Goal: Information Seeking & Learning: Learn about a topic

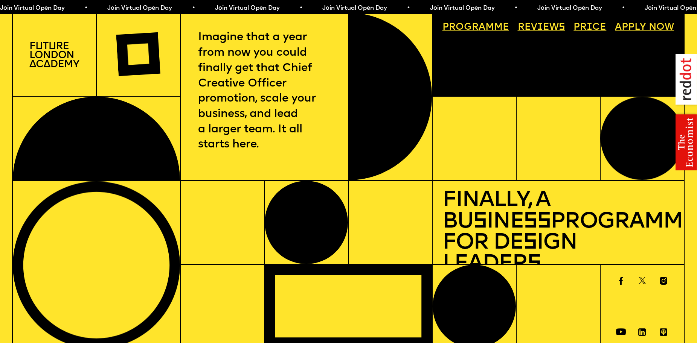
click at [495, 27] on link "Progr a mme" at bounding box center [476, 27] width 76 height 19
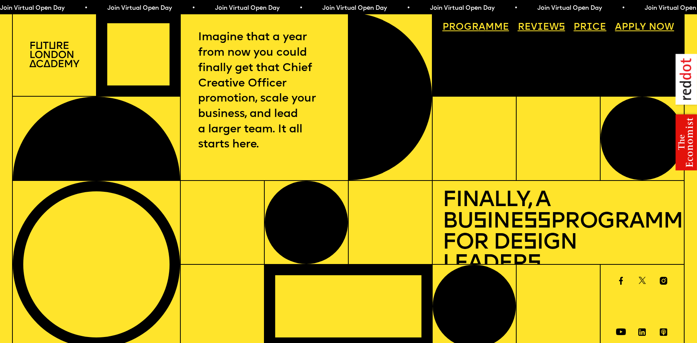
drag, startPoint x: 167, startPoint y: 255, endPoint x: 184, endPoint y: 162, distance: 95.2
click at [47, 56] on img at bounding box center [54, 55] width 50 height 26
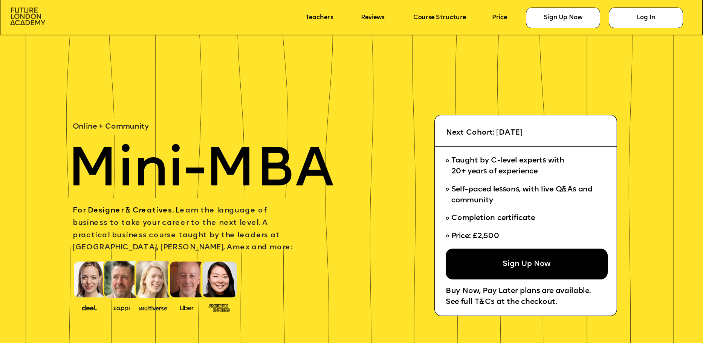
click at [39, 14] on img at bounding box center [27, 17] width 35 height 18
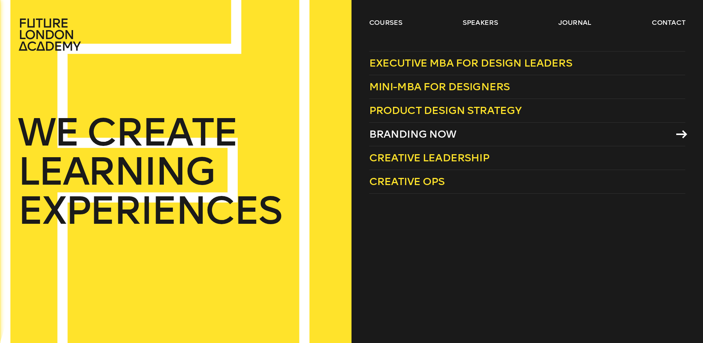
click at [401, 135] on span "Branding Now" at bounding box center [412, 134] width 87 height 12
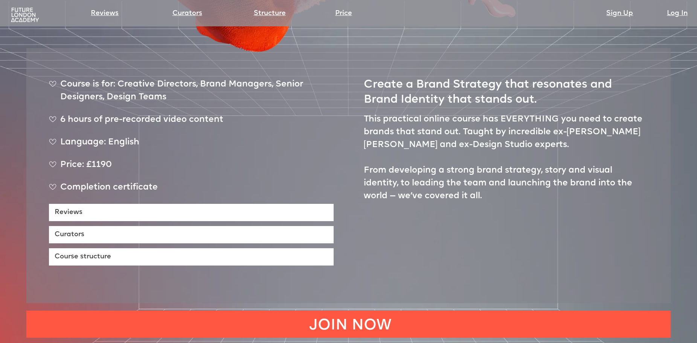
scroll to position [377, 0]
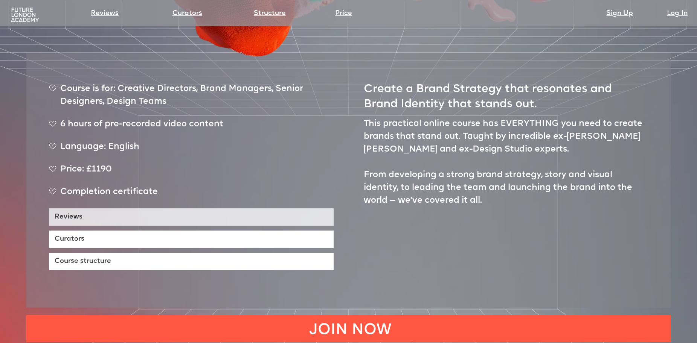
click at [298, 209] on link "Reviews" at bounding box center [191, 217] width 285 height 17
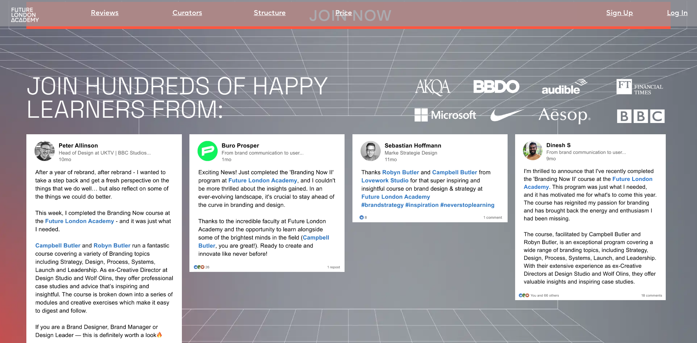
scroll to position [691, 0]
click at [73, 134] on img at bounding box center [104, 243] width 156 height 219
click at [49, 134] on img at bounding box center [104, 243] width 156 height 219
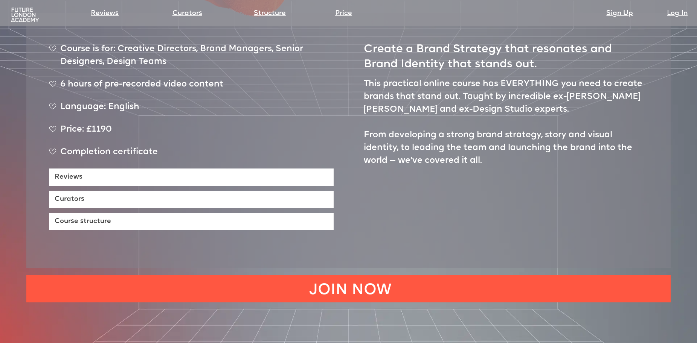
scroll to position [489, 0]
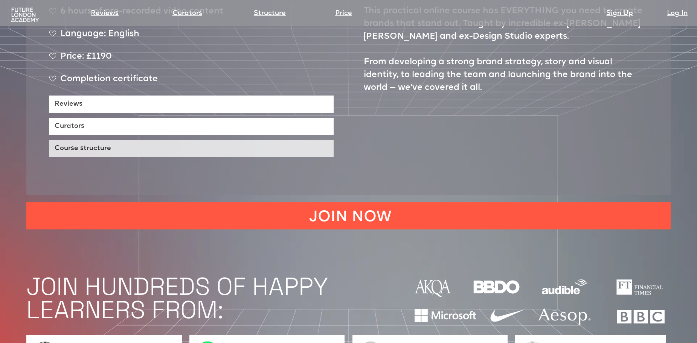
click at [233, 140] on link "Course structure" at bounding box center [191, 148] width 285 height 17
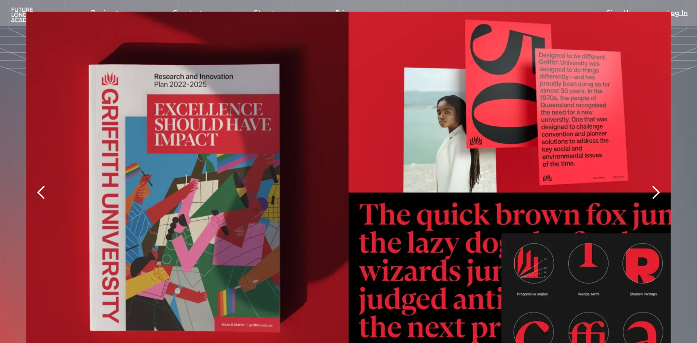
scroll to position [1760, 0]
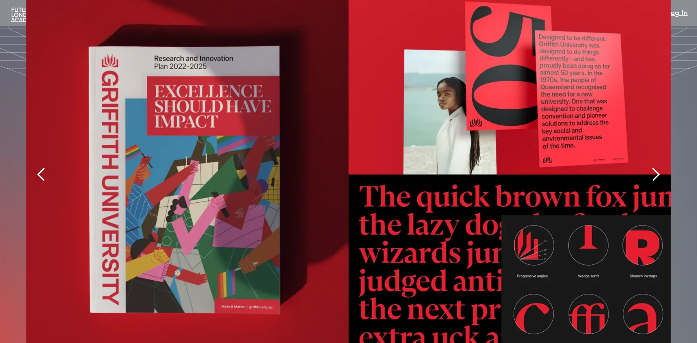
click at [657, 126] on div "next slide" at bounding box center [655, 175] width 30 height 362
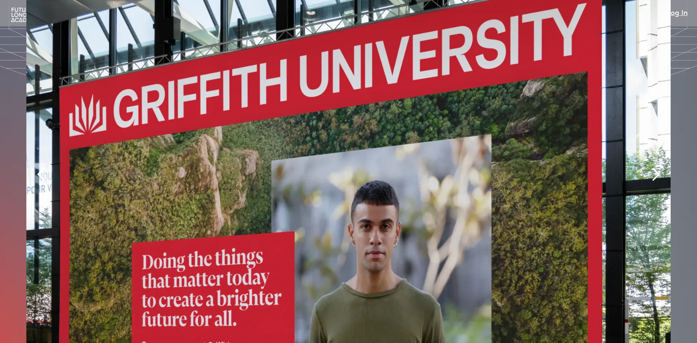
click at [657, 126] on div "next slide" at bounding box center [655, 175] width 30 height 362
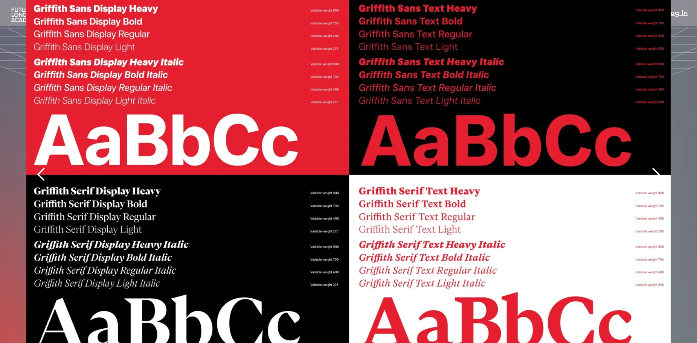
click at [657, 126] on div "next slide" at bounding box center [655, 175] width 30 height 362
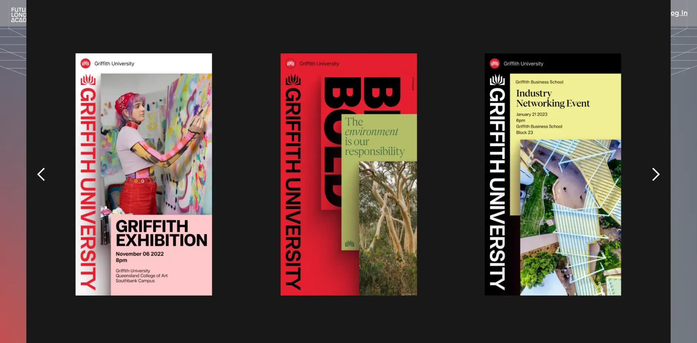
click at [657, 126] on div "next slide" at bounding box center [655, 175] width 30 height 362
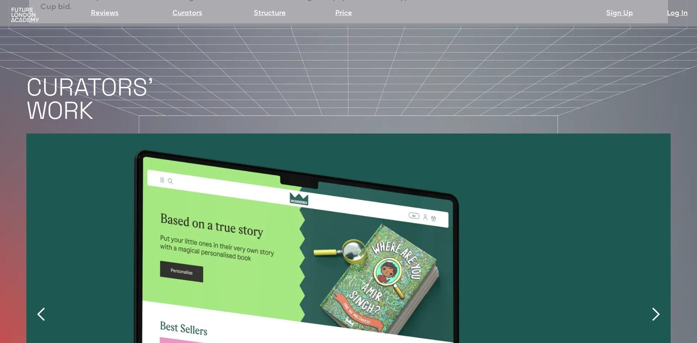
scroll to position [1647, 0]
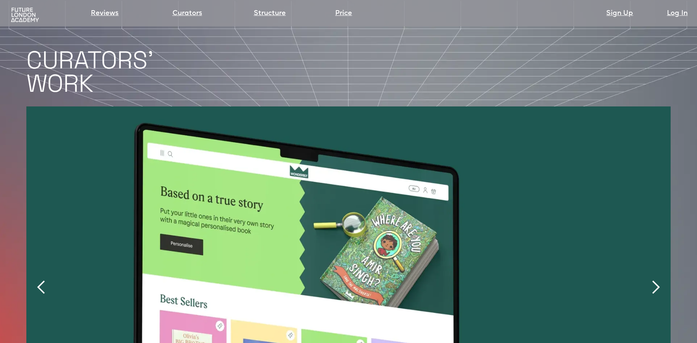
click at [652, 280] on div "next slide" at bounding box center [655, 287] width 15 height 15
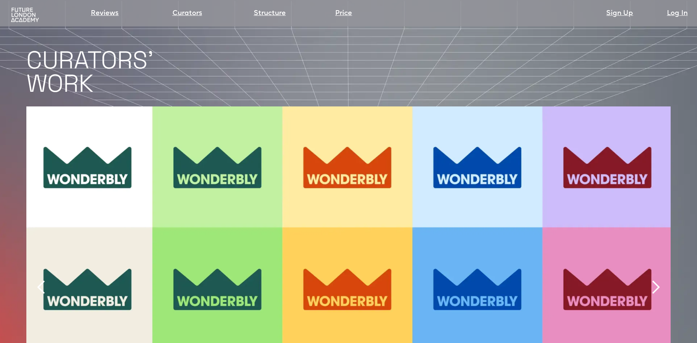
click at [652, 280] on div "next slide" at bounding box center [655, 287] width 15 height 15
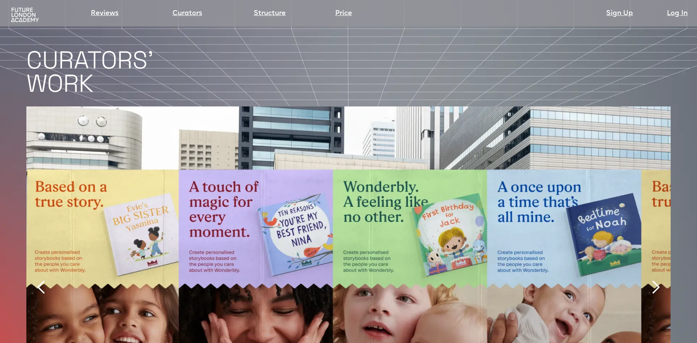
click at [652, 280] on div "next slide" at bounding box center [655, 287] width 15 height 15
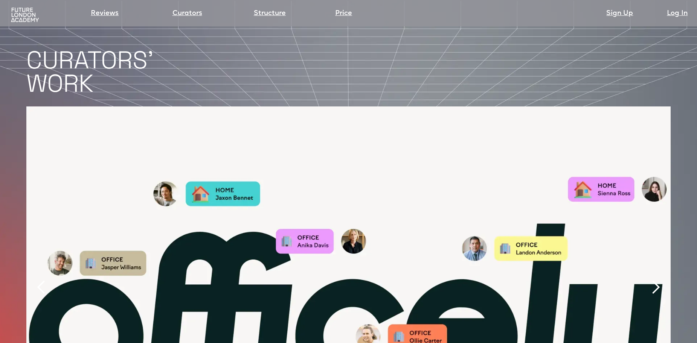
click at [652, 280] on div "next slide" at bounding box center [655, 287] width 15 height 15
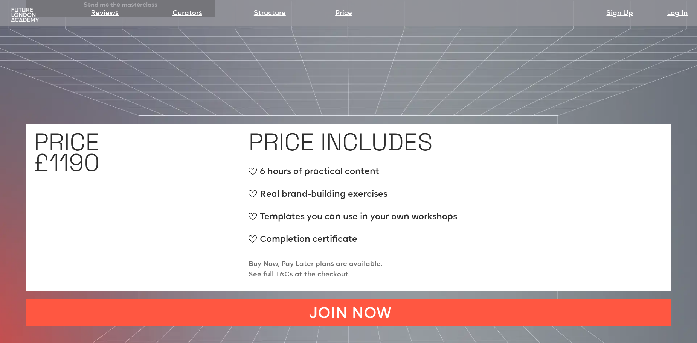
scroll to position [2937, 0]
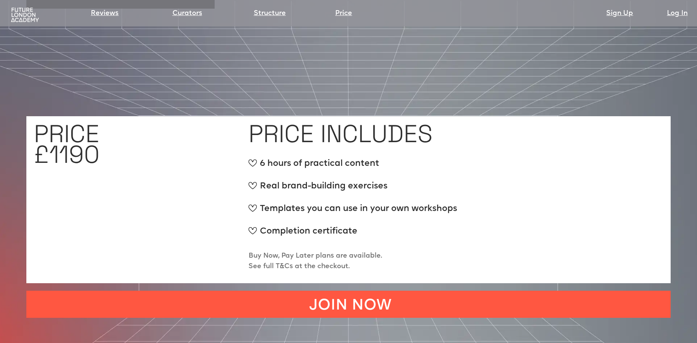
click at [326, 251] on p "Buy Now, Pay Later plans are available. See full T&Cs at the checkout." at bounding box center [315, 261] width 134 height 21
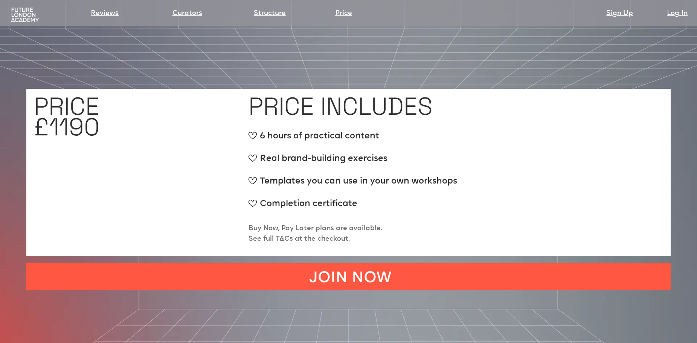
scroll to position [3087, 0]
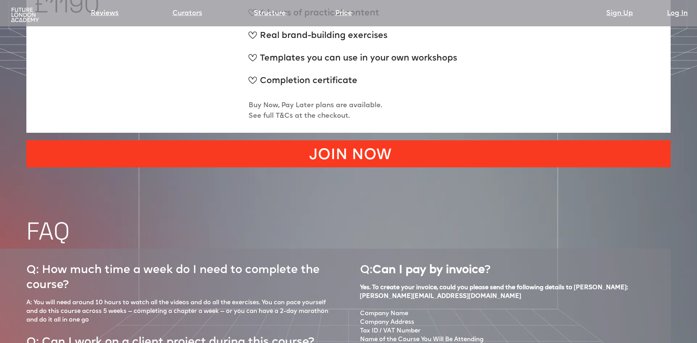
click at [388, 140] on link "JOIN NOW" at bounding box center [348, 153] width 644 height 27
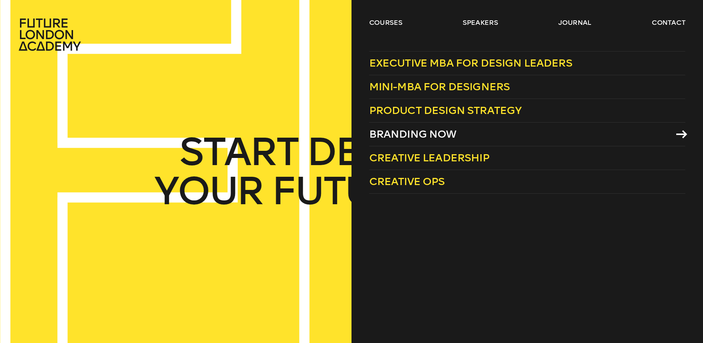
click at [416, 133] on span "Branding Now" at bounding box center [412, 134] width 87 height 12
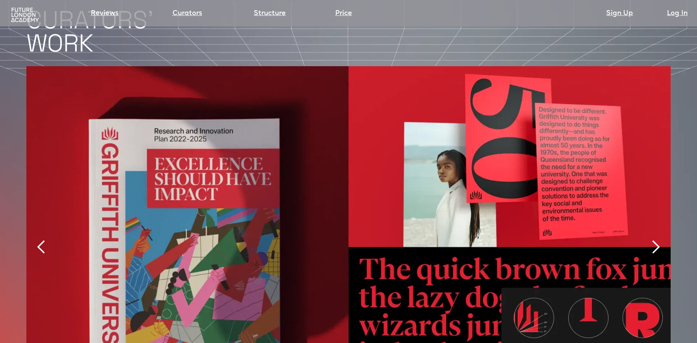
scroll to position [1694, 0]
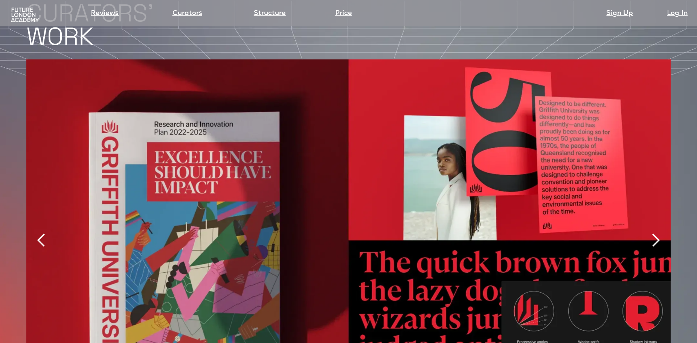
click at [654, 233] on div "next slide" at bounding box center [655, 240] width 15 height 15
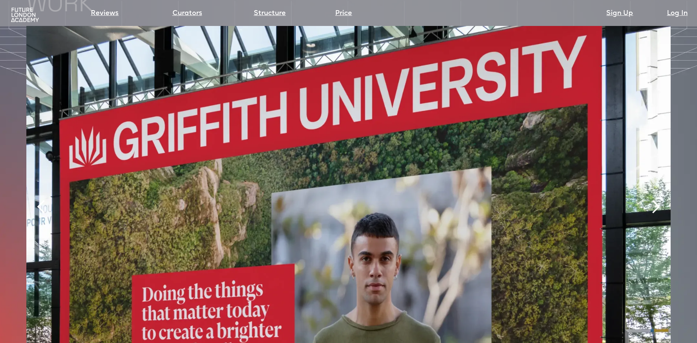
scroll to position [1732, 0]
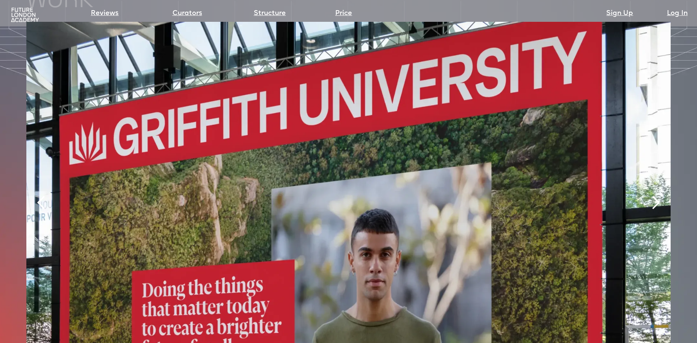
click at [659, 177] on div "next slide" at bounding box center [655, 203] width 30 height 362
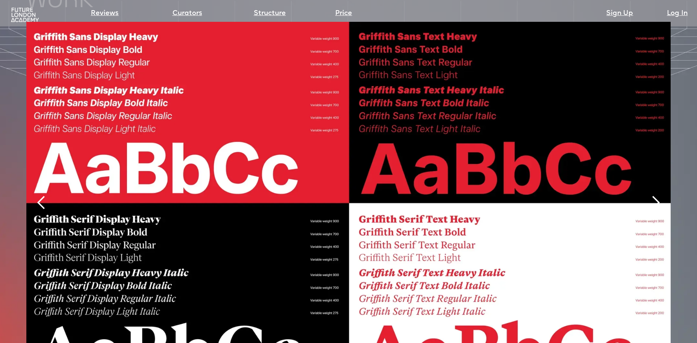
click at [659, 177] on div "next slide" at bounding box center [655, 203] width 30 height 362
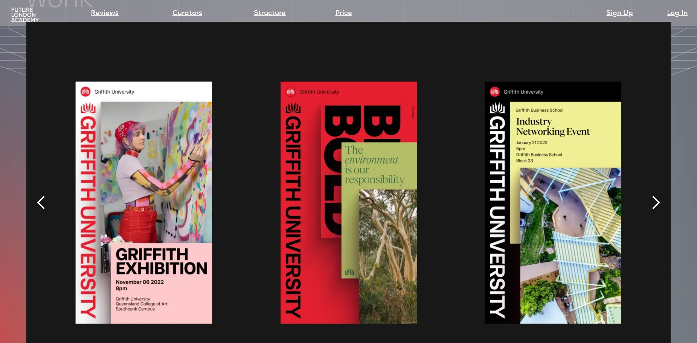
click at [659, 177] on div "next slide" at bounding box center [655, 203] width 30 height 362
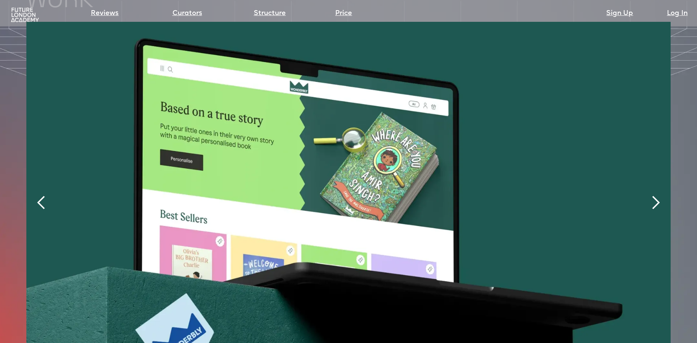
click at [659, 177] on div "next slide" at bounding box center [655, 203] width 30 height 362
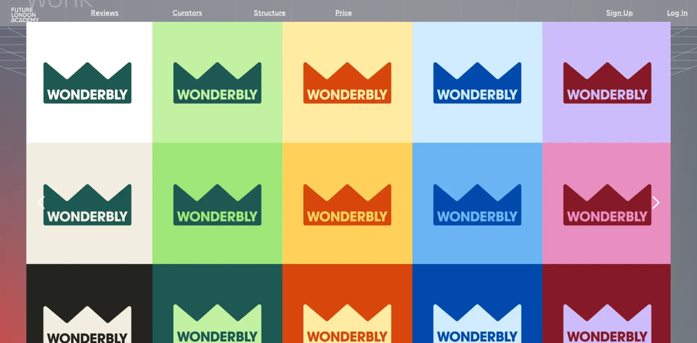
click at [659, 177] on div "next slide" at bounding box center [655, 203] width 30 height 362
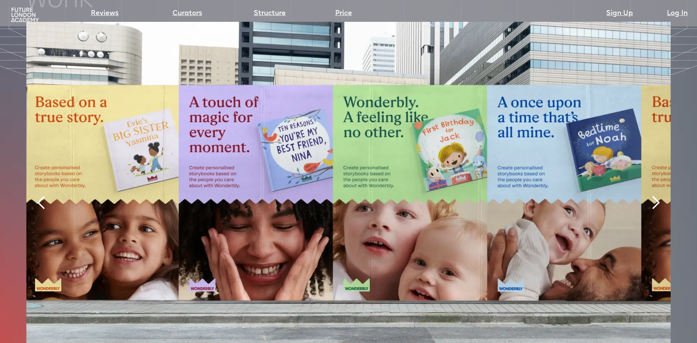
click at [659, 177] on div "next slide" at bounding box center [655, 203] width 30 height 362
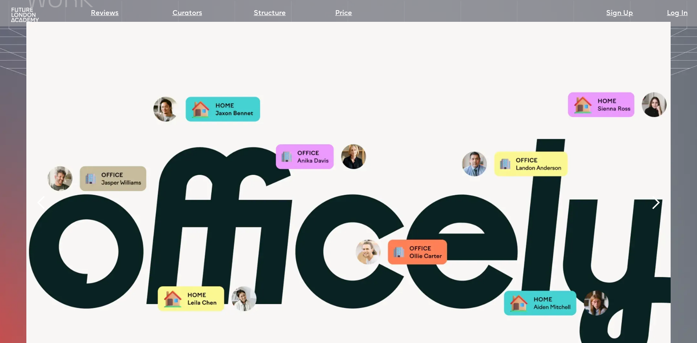
click at [659, 177] on div "next slide" at bounding box center [655, 203] width 30 height 362
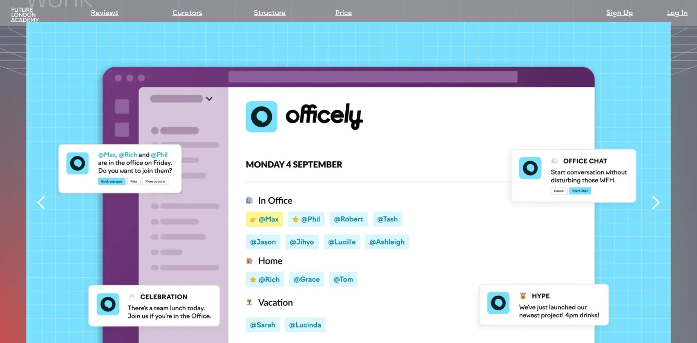
click at [659, 177] on div "next slide" at bounding box center [655, 203] width 30 height 362
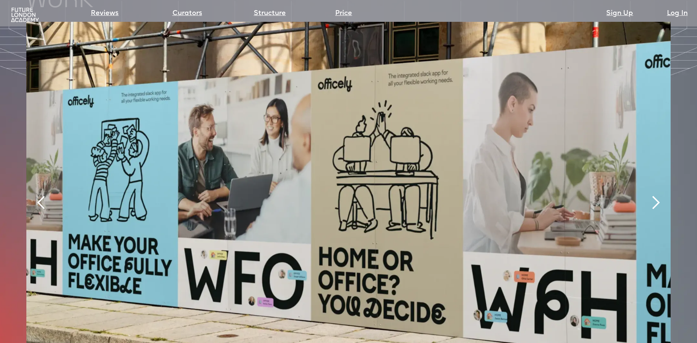
click at [658, 177] on div "next slide" at bounding box center [655, 203] width 30 height 362
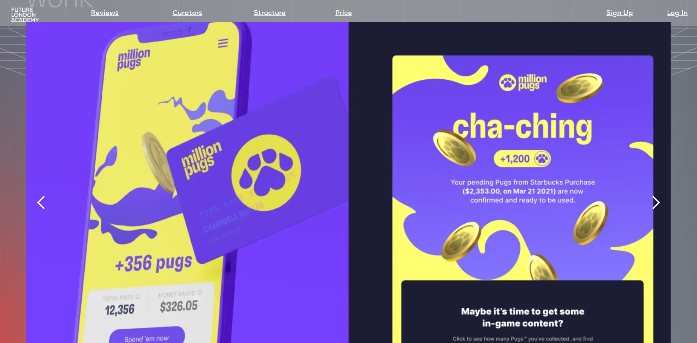
click at [658, 177] on div "next slide" at bounding box center [655, 203] width 30 height 362
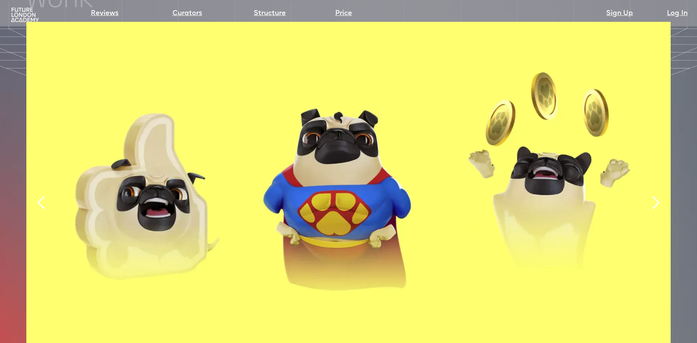
click at [657, 177] on div "next slide" at bounding box center [655, 203] width 30 height 362
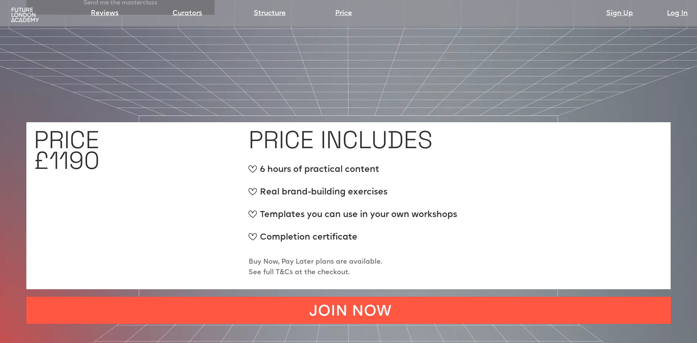
scroll to position [2937, 0]
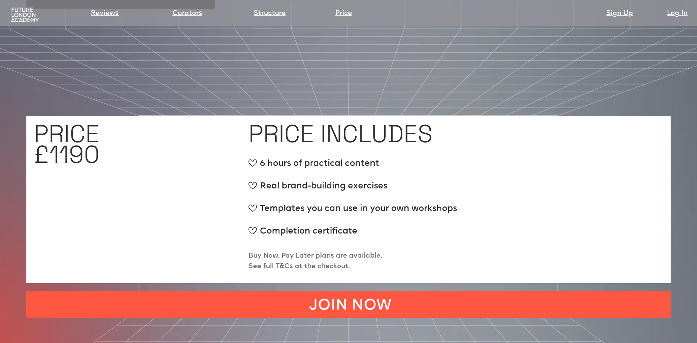
click at [340, 251] on p "Buy Now, Pay Later plans are available. See full T&Cs at the checkout." at bounding box center [315, 261] width 134 height 21
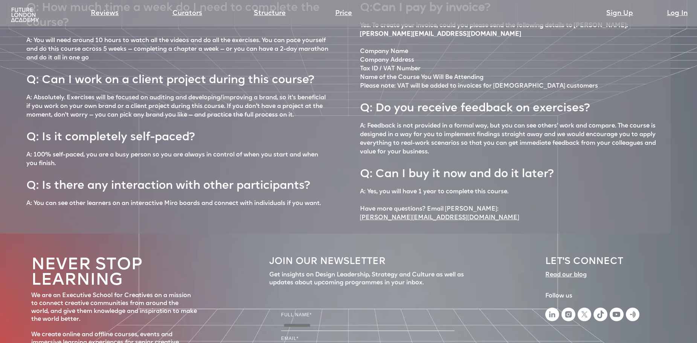
scroll to position [3324, 0]
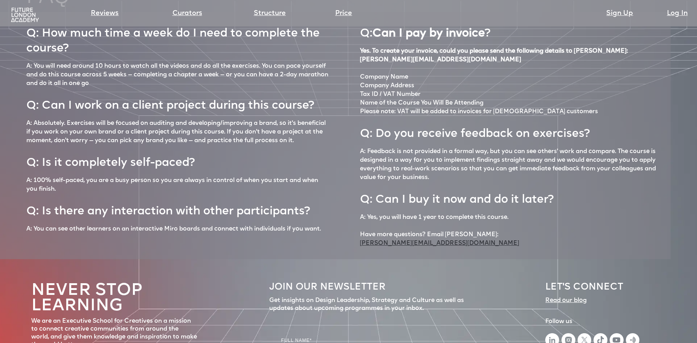
click at [431, 239] on link "[PERSON_NAME][EMAIL_ADDRESS][DOMAIN_NAME]" at bounding box center [439, 243] width 159 height 9
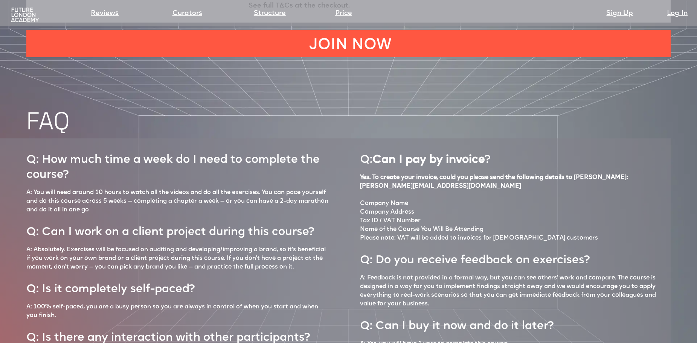
scroll to position [3362, 0]
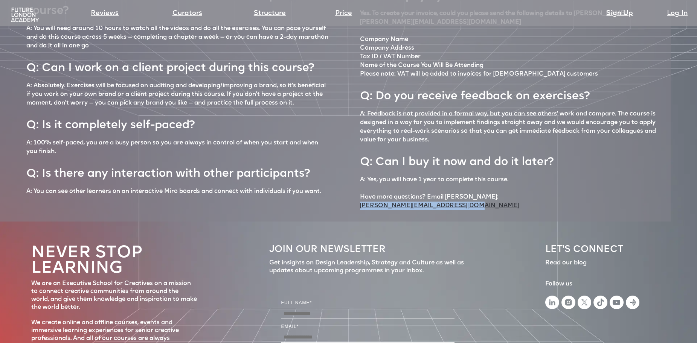
drag, startPoint x: 353, startPoint y: 170, endPoint x: 477, endPoint y: 166, distance: 123.5
click at [477, 166] on div "Q: How much time a week do I need to complete the course? A: You will need arou…" at bounding box center [335, 97] width 671 height 247
copy link "[PERSON_NAME][EMAIL_ADDRESS][DOMAIN_NAME]"
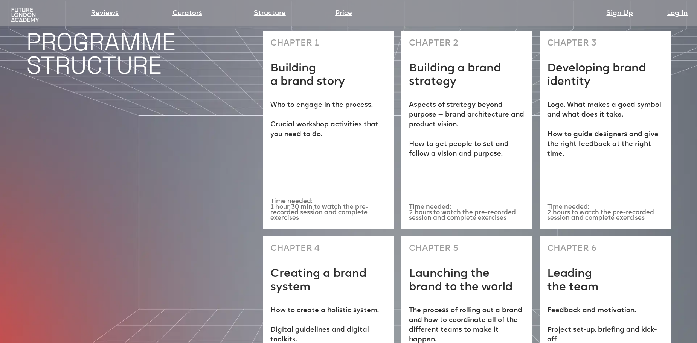
scroll to position [2119, 0]
